Goal: Check status: Check status

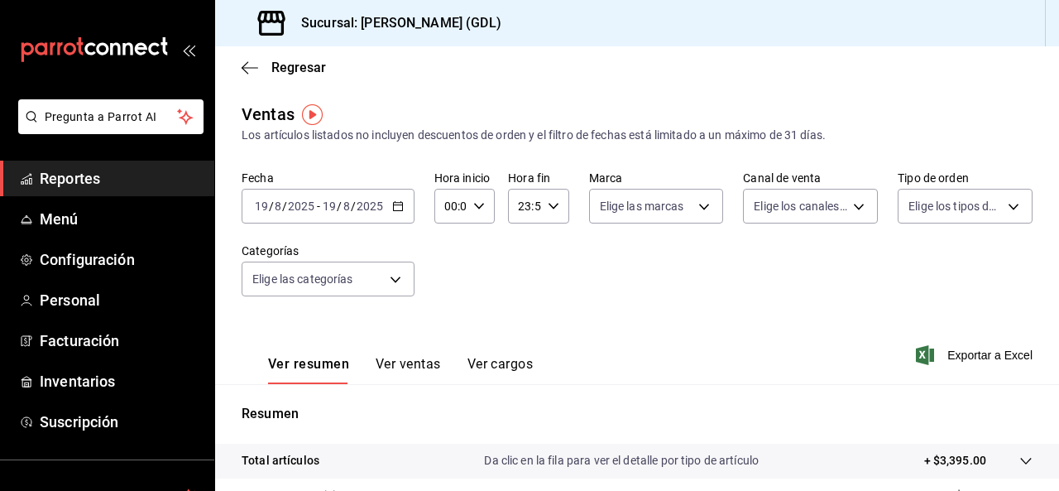
click at [100, 175] on span "Reportes" at bounding box center [120, 178] width 161 height 22
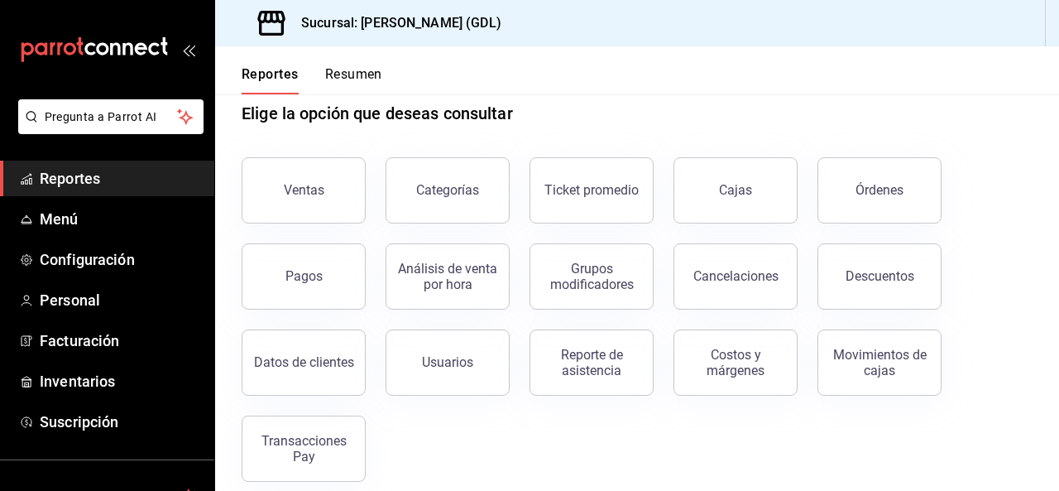
scroll to position [47, 0]
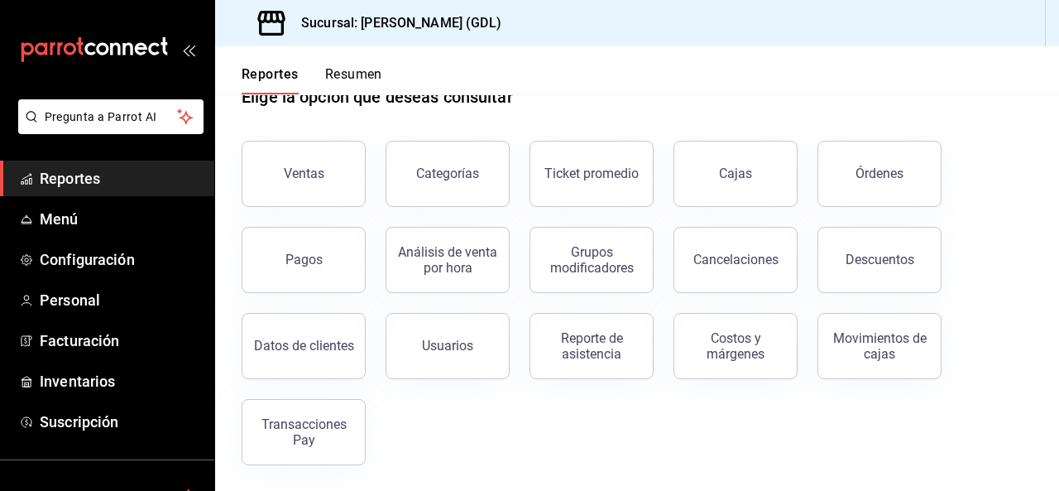
click at [260, 258] on button "Pagos" at bounding box center [304, 260] width 124 height 66
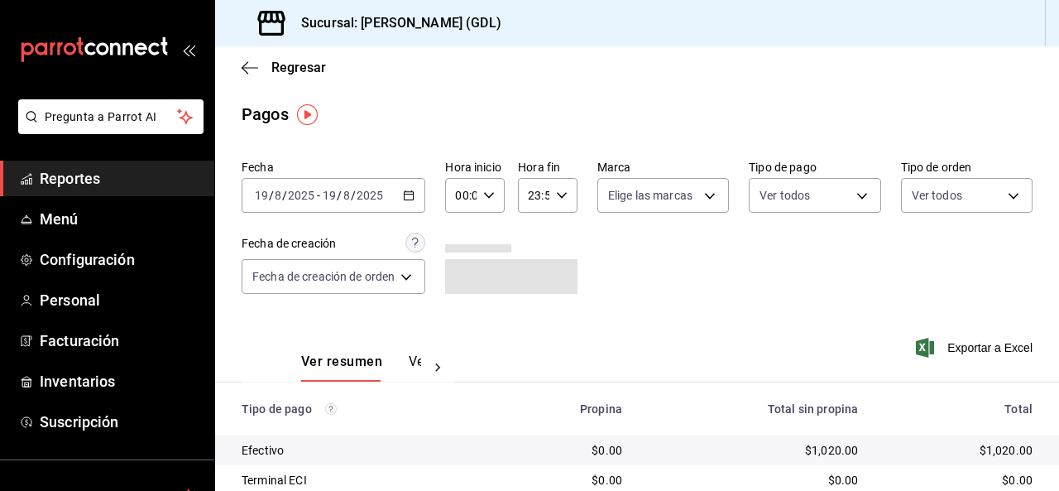
click at [390, 199] on div "[DATE] [DATE] - [DATE] [DATE]" at bounding box center [334, 195] width 184 height 35
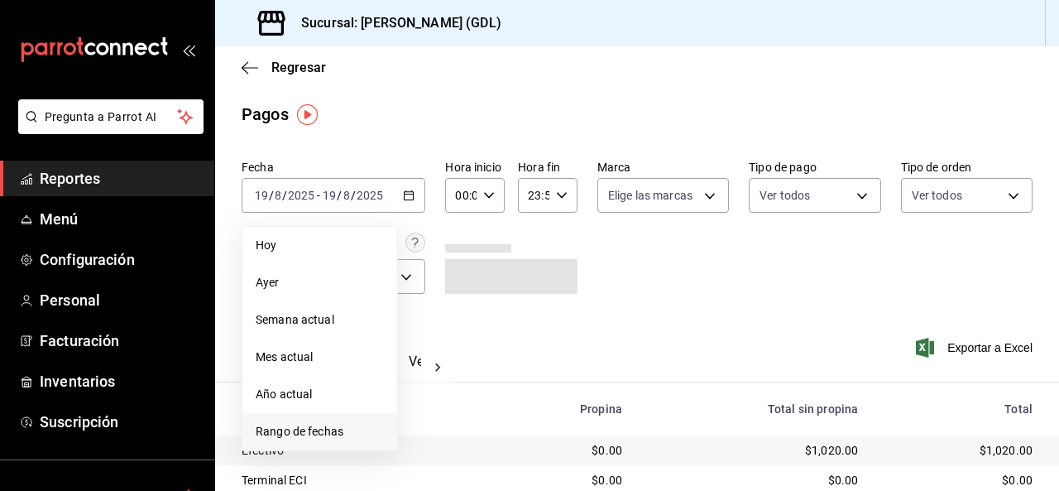
click at [355, 426] on span "Rango de fechas" at bounding box center [320, 431] width 128 height 17
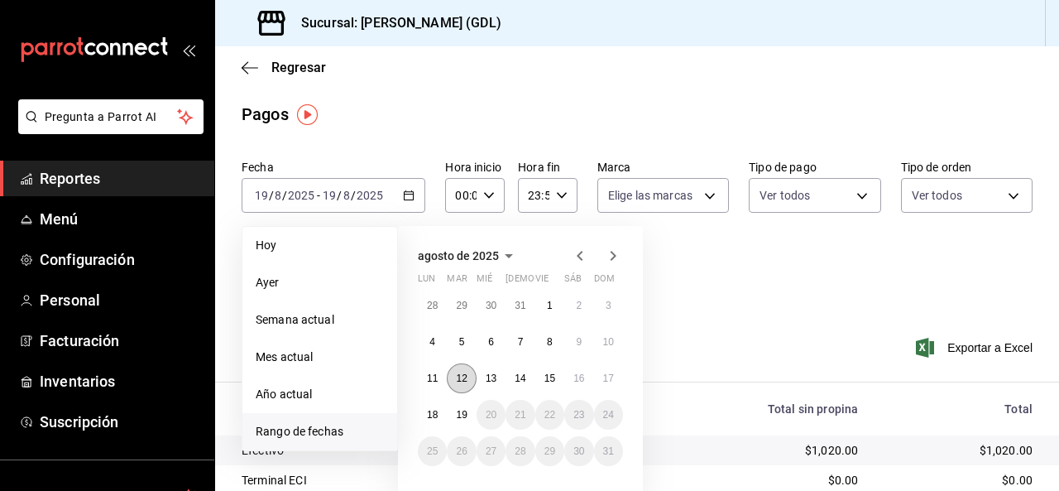
click at [469, 380] on button "12" at bounding box center [461, 378] width 29 height 30
click at [616, 380] on button "17" at bounding box center [608, 378] width 29 height 30
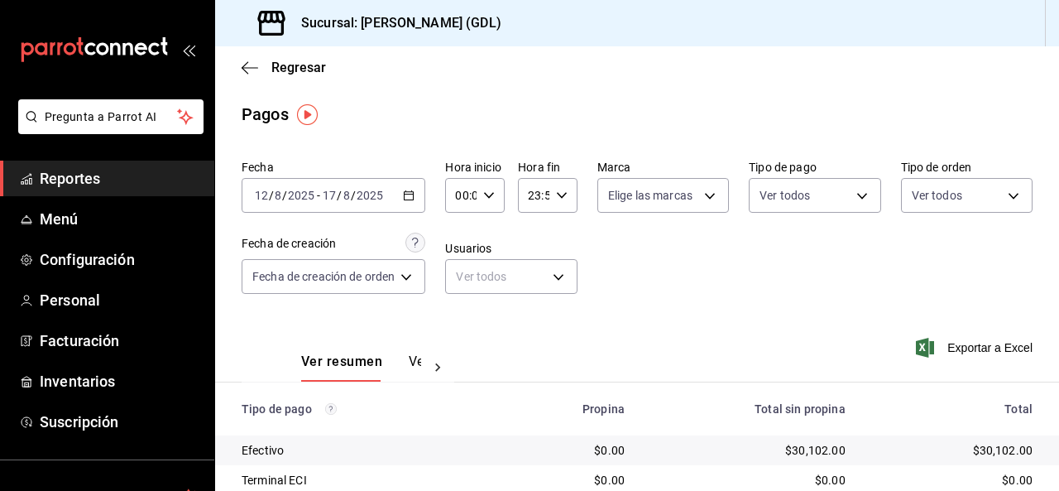
click at [382, 204] on div "[DATE] [DATE] - [DATE] [DATE]" at bounding box center [334, 195] width 184 height 35
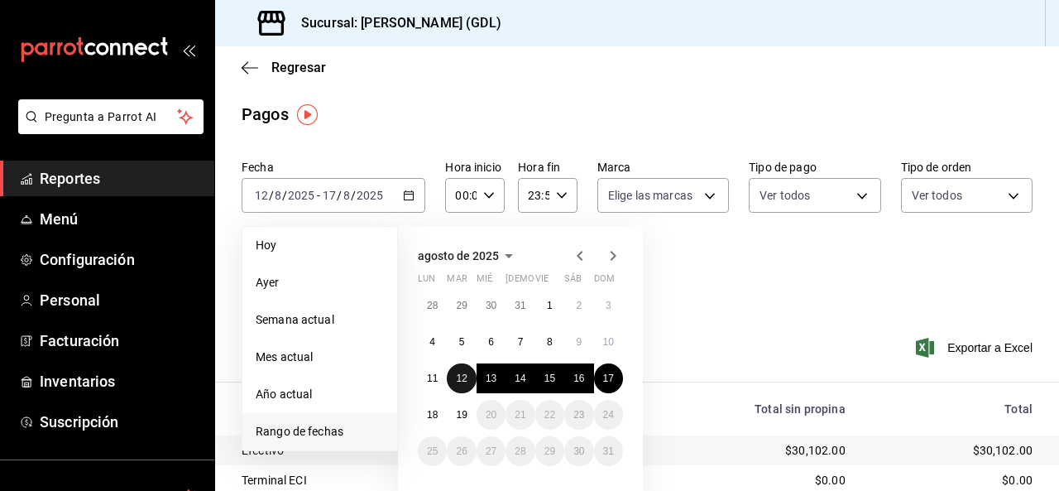
click at [460, 376] on abbr "12" at bounding box center [461, 378] width 11 height 12
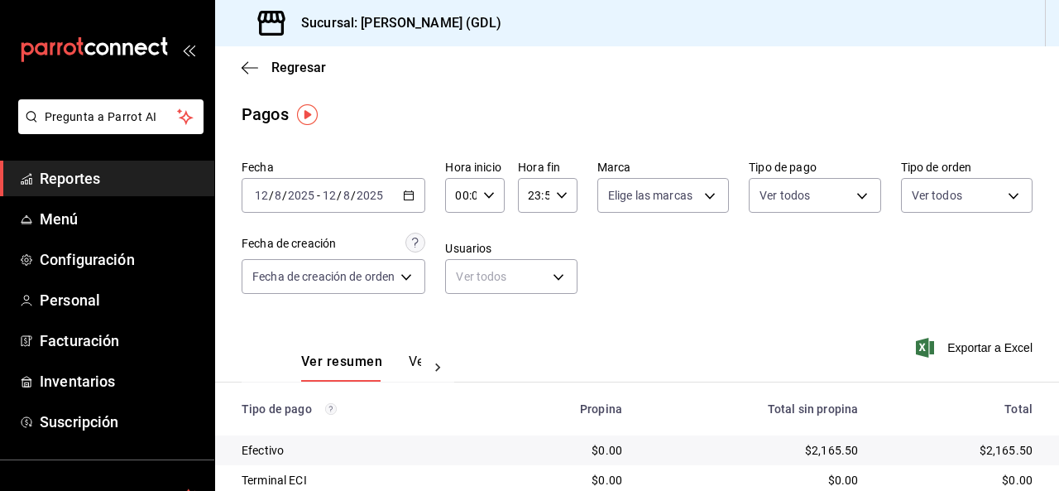
click at [359, 185] on div "[DATE] [DATE] - [DATE] [DATE]" at bounding box center [334, 195] width 184 height 35
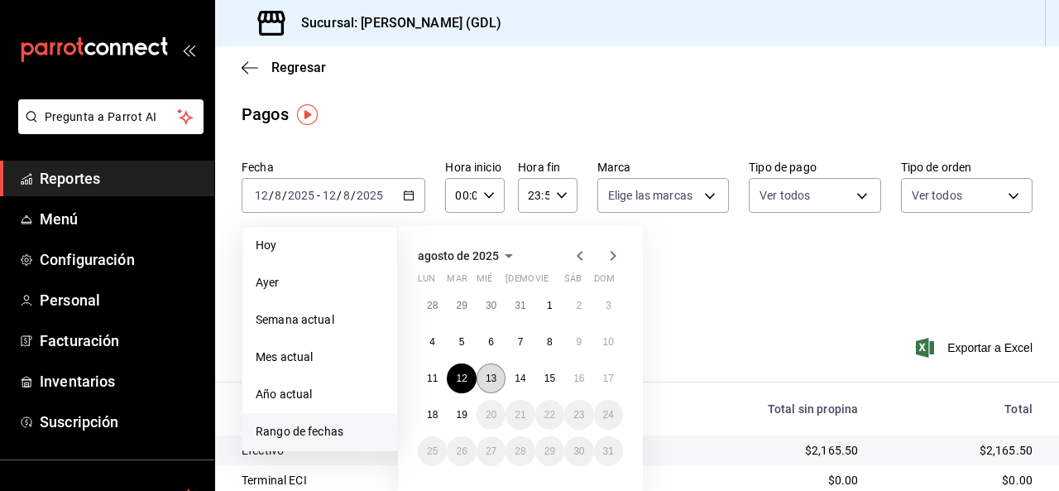
click at [488, 373] on abbr "13" at bounding box center [491, 378] width 11 height 12
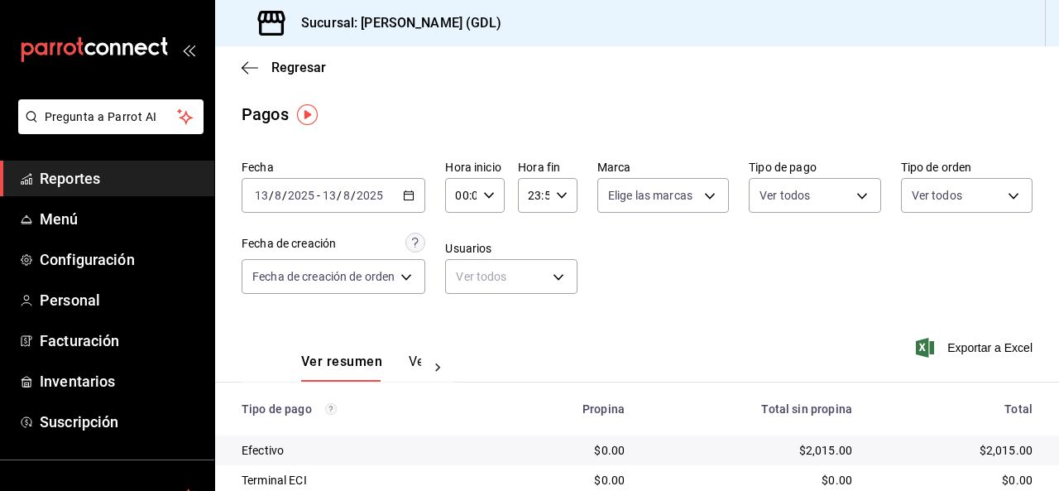
click at [356, 202] on input "2025" at bounding box center [370, 195] width 28 height 13
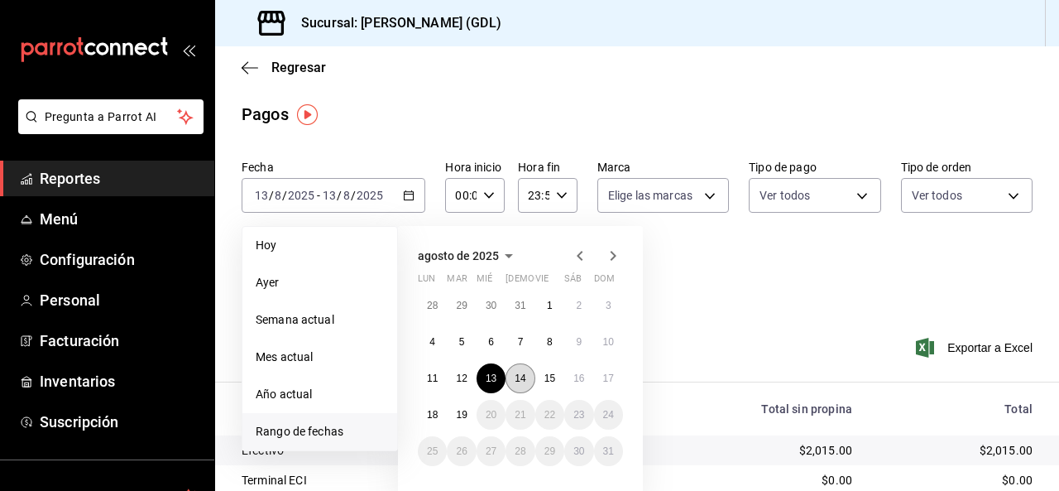
click at [530, 382] on button "14" at bounding box center [520, 378] width 29 height 30
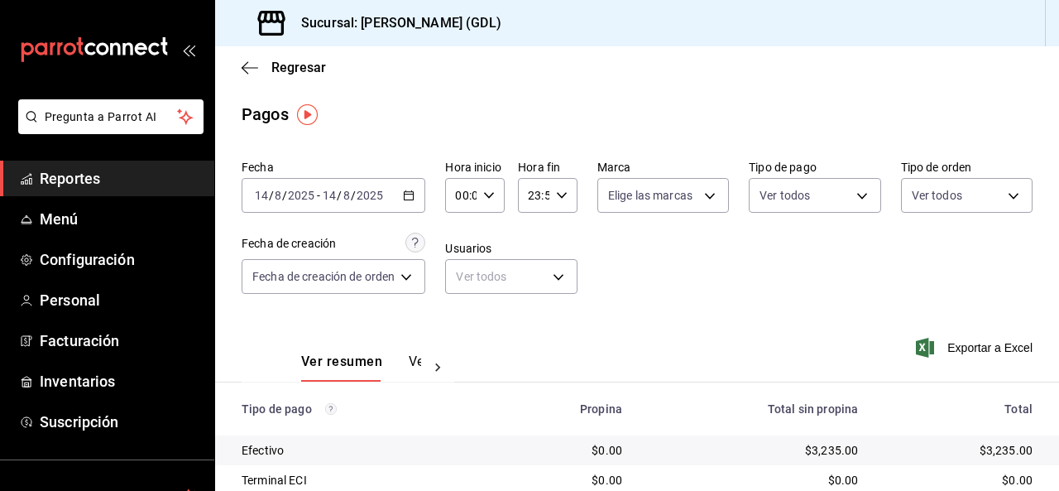
click at [357, 188] on div "[DATE] [DATE] - [DATE] [DATE]" at bounding box center [334, 195] width 184 height 35
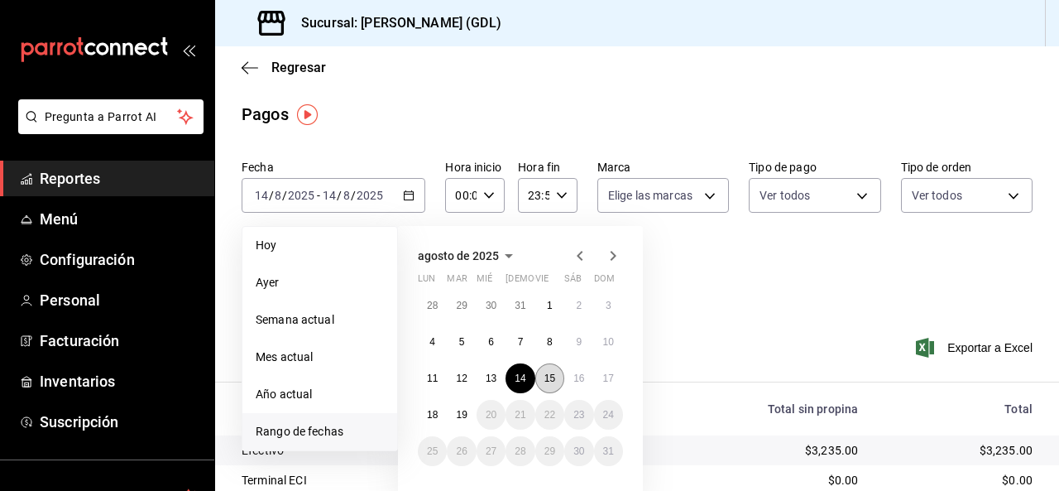
click at [545, 378] on abbr "15" at bounding box center [550, 378] width 11 height 12
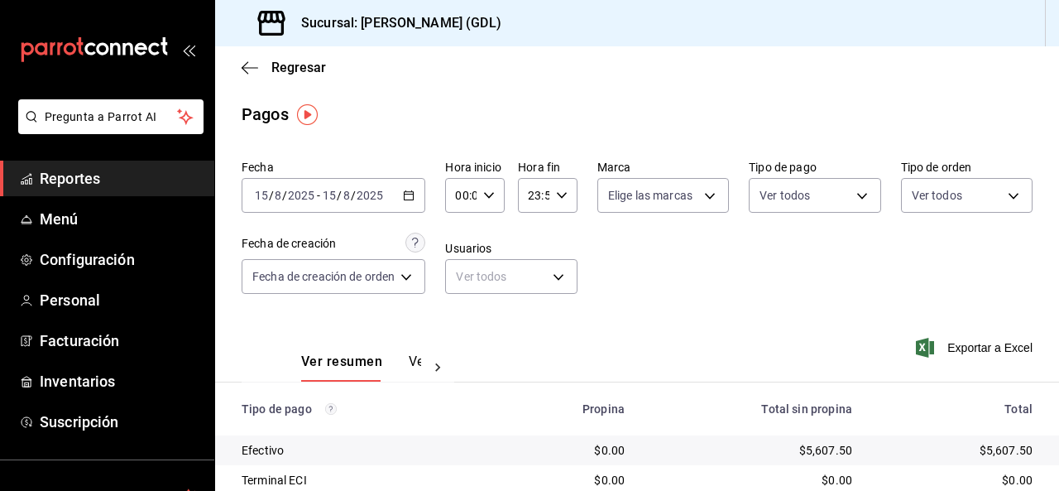
click at [375, 195] on input "2025" at bounding box center [370, 195] width 28 height 13
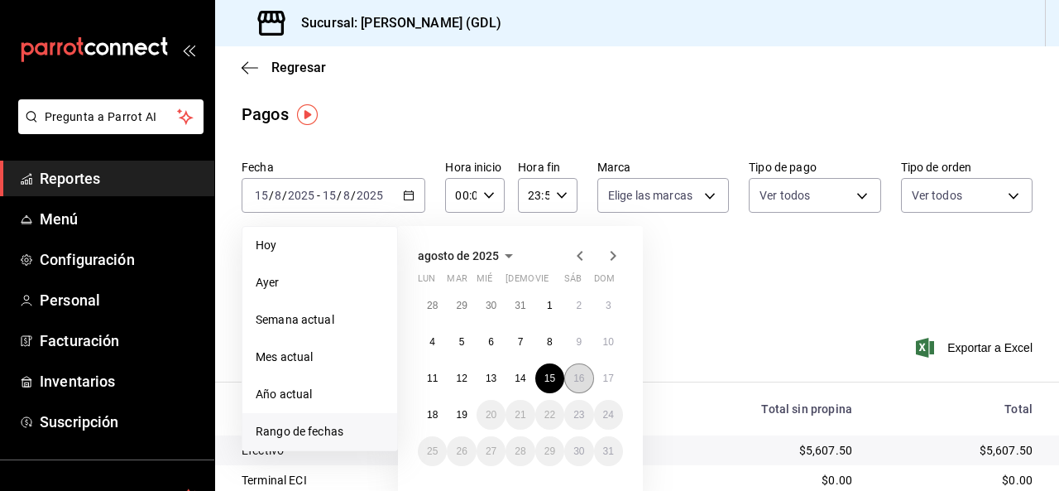
click at [586, 380] on button "16" at bounding box center [578, 378] width 29 height 30
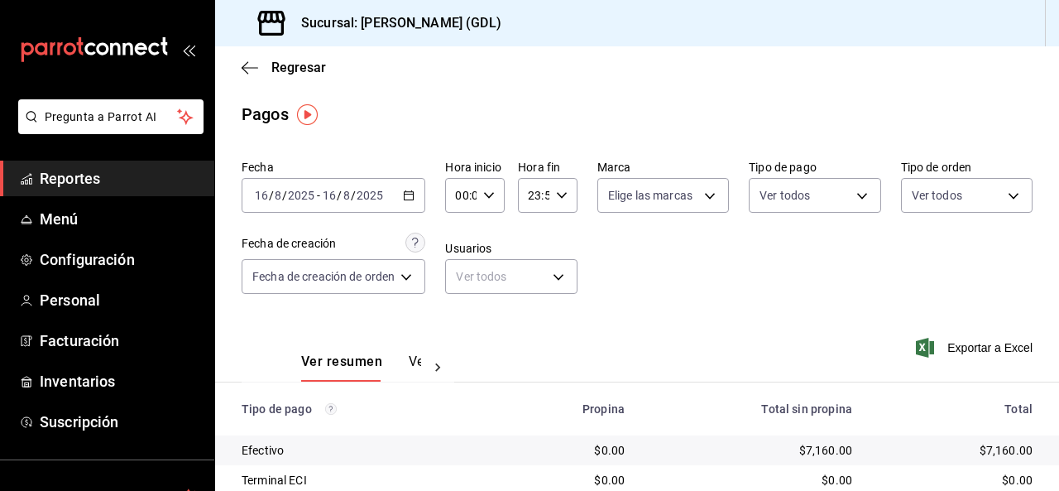
click at [356, 195] on input "2025" at bounding box center [370, 195] width 28 height 13
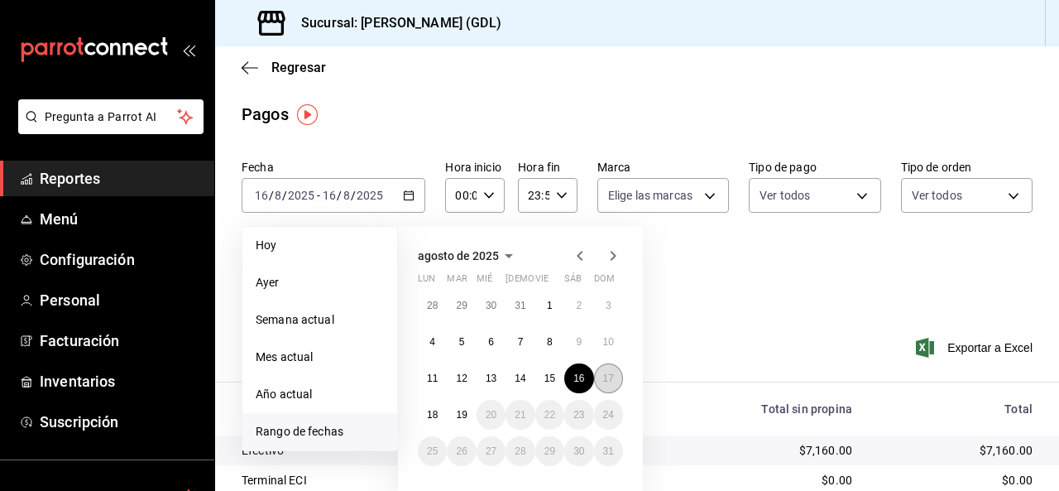
click at [608, 377] on abbr "17" at bounding box center [608, 378] width 11 height 12
click at [609, 377] on abbr "17" at bounding box center [608, 378] width 11 height 12
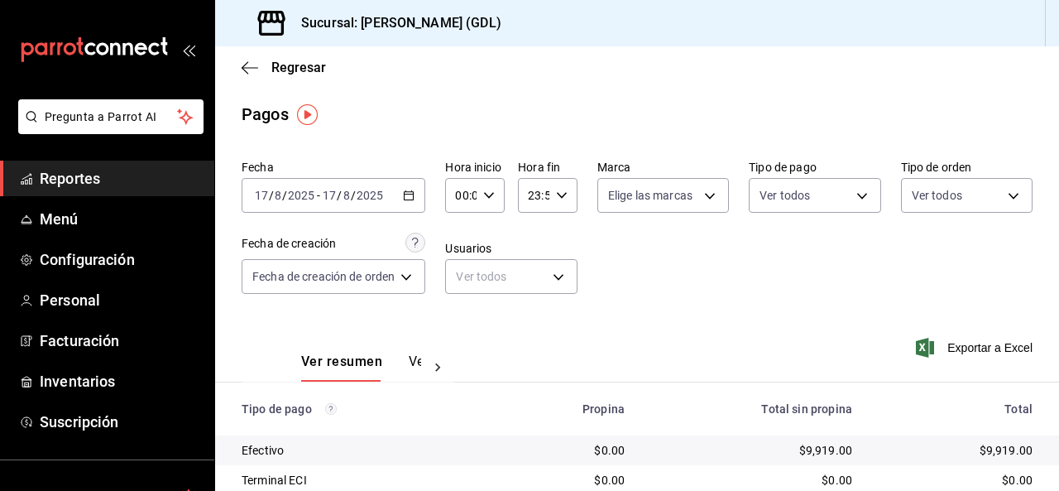
click at [358, 199] on input "2025" at bounding box center [370, 195] width 28 height 13
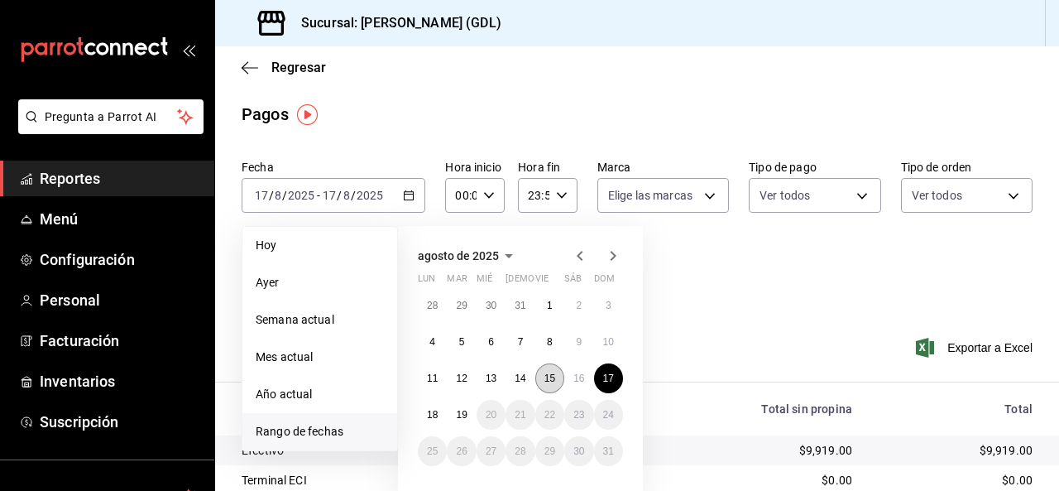
click at [558, 377] on button "15" at bounding box center [549, 378] width 29 height 30
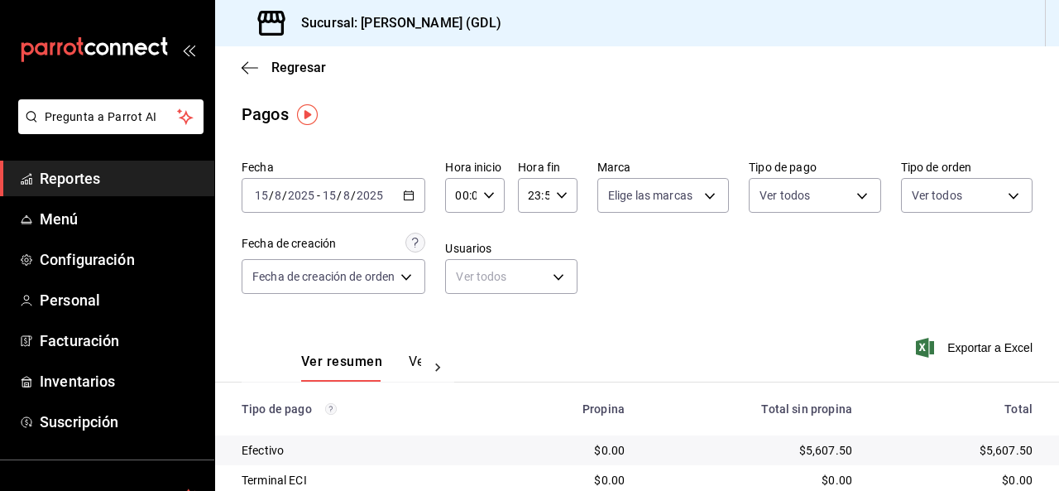
click at [475, 194] on input "00:00" at bounding box center [460, 195] width 31 height 33
click at [555, 194] on div at bounding box center [529, 245] width 1059 height 491
click at [560, 194] on icon "button" at bounding box center [562, 196] width 12 height 12
click at [533, 286] on span "20" at bounding box center [532, 287] width 2 height 13
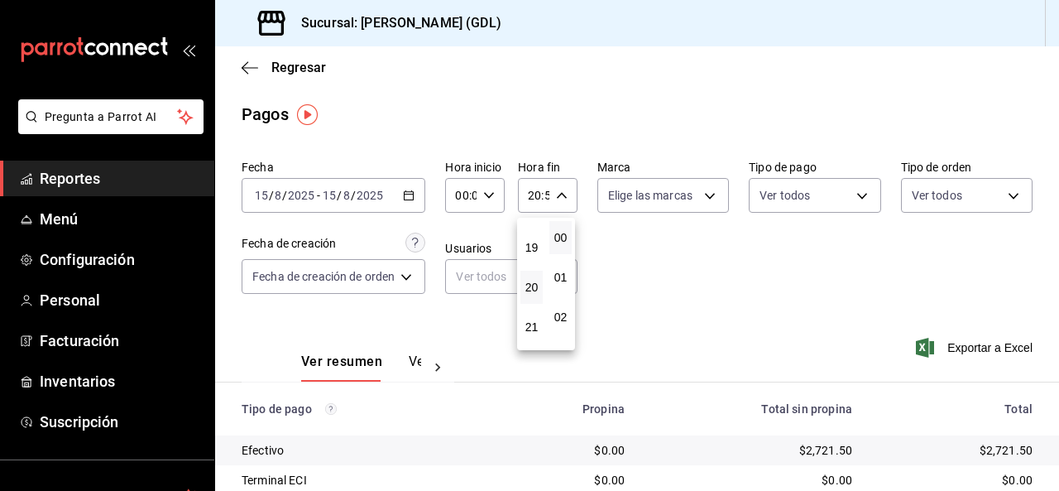
click at [560, 244] on button "00" at bounding box center [561, 237] width 22 height 33
type input "20:00"
click at [829, 307] on div at bounding box center [529, 245] width 1059 height 491
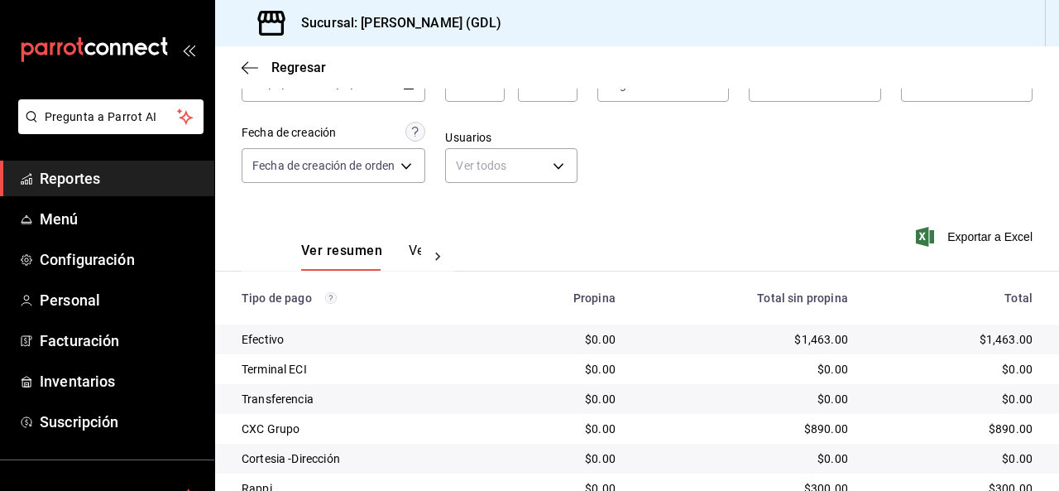
scroll to position [209, 0]
